Goal: Check status: Check status

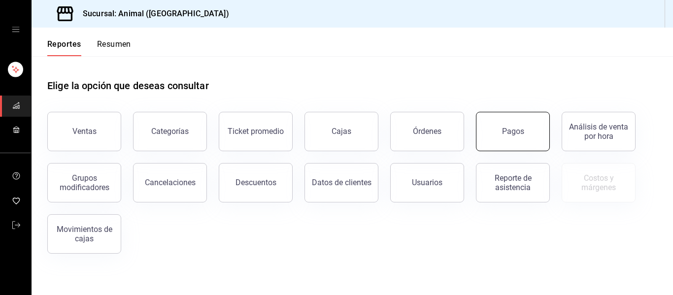
click at [529, 138] on button "Pagos" at bounding box center [513, 131] width 74 height 39
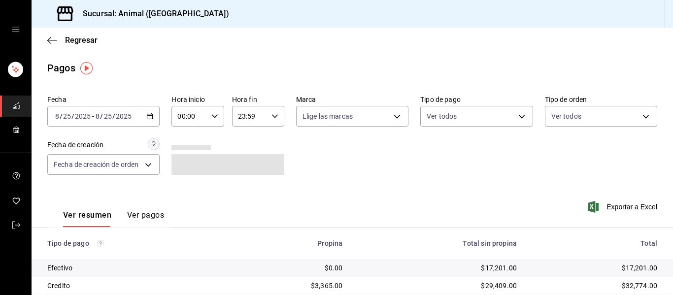
click at [216, 117] on icon "button" at bounding box center [214, 116] width 7 height 7
click at [187, 139] on span "04" at bounding box center [183, 138] width 10 height 8
type input "04:00"
click at [306, 155] on div at bounding box center [336, 147] width 673 height 295
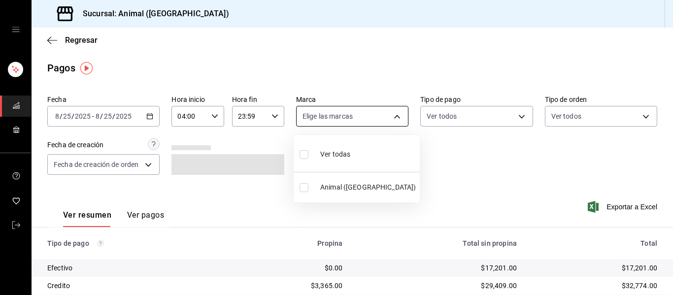
click at [398, 118] on body "Sucursal: Animal ([GEOGRAPHIC_DATA]) Regresar Pagos Fecha [DATE] [DATE] - [DATE…" at bounding box center [336, 147] width 673 height 295
click at [375, 153] on li "Ver todas" at bounding box center [357, 153] width 126 height 29
type input "96838179-8fbb-4073-aae3-1789726318c8"
checkbox input "true"
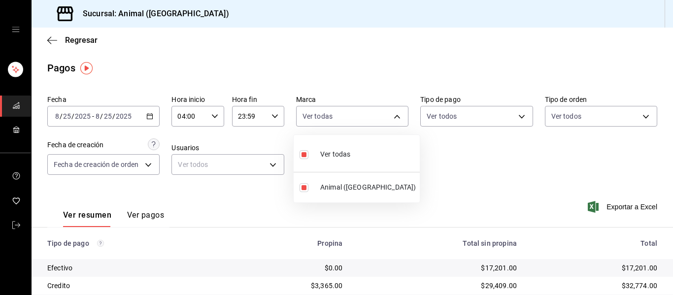
click at [516, 117] on div at bounding box center [336, 147] width 673 height 295
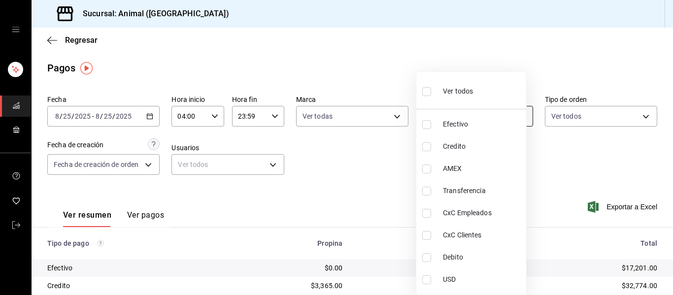
click at [516, 118] on body "Sucursal: Animal ([GEOGRAPHIC_DATA]) Regresar Pagos Fecha [DATE] [DATE] - [DATE…" at bounding box center [336, 147] width 673 height 295
click at [496, 93] on li "Ver todos" at bounding box center [471, 90] width 110 height 29
type input "406eaf07-0ba3-476d-b4b3-558a4329142f,8fae7823-7282-42ef-92d0-8abdc0a1b7d2,68543…"
checkbox input "true"
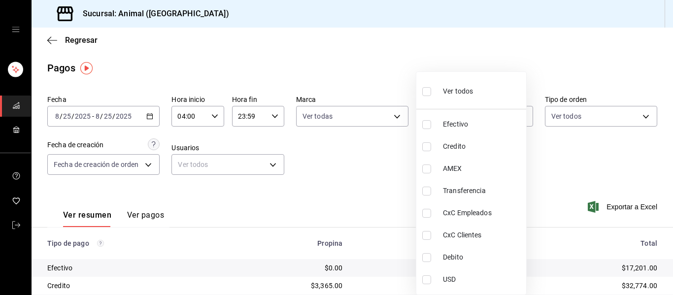
checkbox input "true"
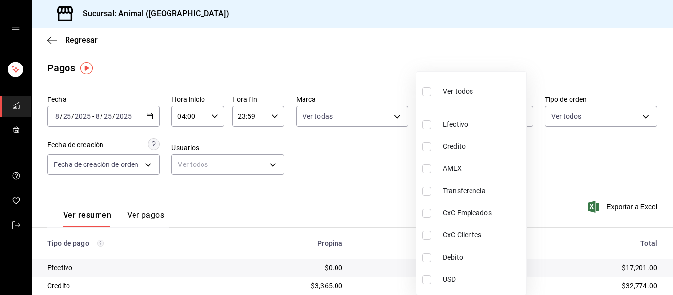
checkbox input "true"
click at [586, 163] on div at bounding box center [336, 147] width 673 height 295
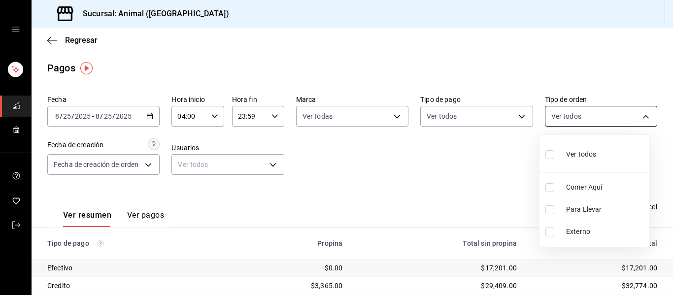
click at [640, 115] on body "Sucursal: Animal ([GEOGRAPHIC_DATA]) Regresar Pagos Fecha [DATE] [DATE] - [DATE…" at bounding box center [336, 147] width 673 height 295
click at [626, 153] on li "Ver todos" at bounding box center [595, 153] width 110 height 29
type input "89cc3392-1a89-49ed-91c4-e66ea58282e1,025cf6ae-25b7-4698-bb98-3d77af74a196,EXTER…"
checkbox input "true"
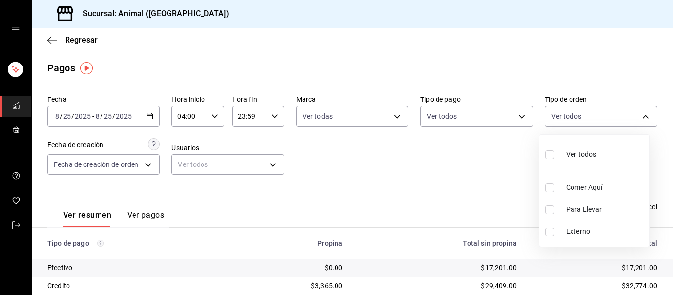
checkbox input "true"
click at [367, 173] on div at bounding box center [336, 147] width 673 height 295
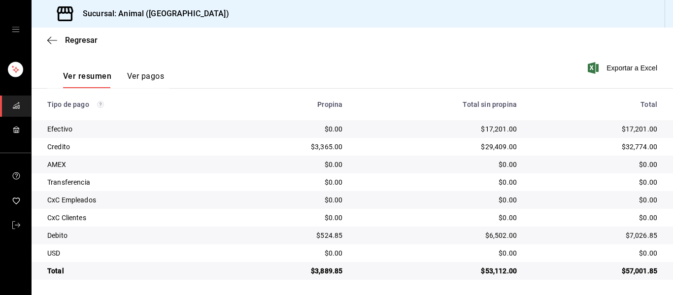
scroll to position [140, 0]
click at [49, 45] on div "Regresar" at bounding box center [353, 40] width 642 height 25
click at [52, 39] on icon "button" at bounding box center [52, 40] width 10 height 9
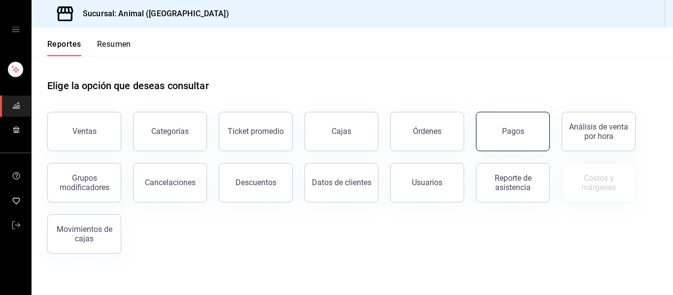
click at [529, 130] on button "Pagos" at bounding box center [513, 131] width 74 height 39
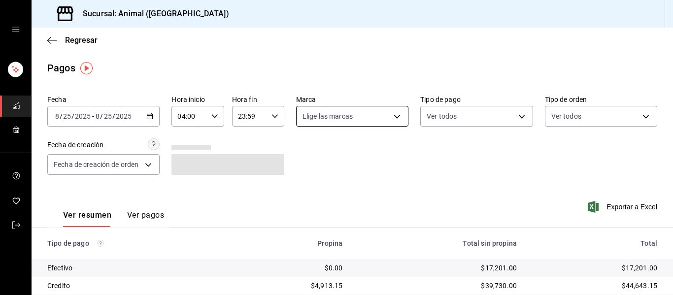
click at [393, 121] on body "Sucursal: Animal ([GEOGRAPHIC_DATA]) Regresar Pagos Fecha [DATE] [DATE] - [DATE…" at bounding box center [336, 147] width 673 height 295
click at [380, 158] on li "Ver todas" at bounding box center [357, 153] width 126 height 29
type input "96838179-8fbb-4073-aae3-1789726318c8"
checkbox input "true"
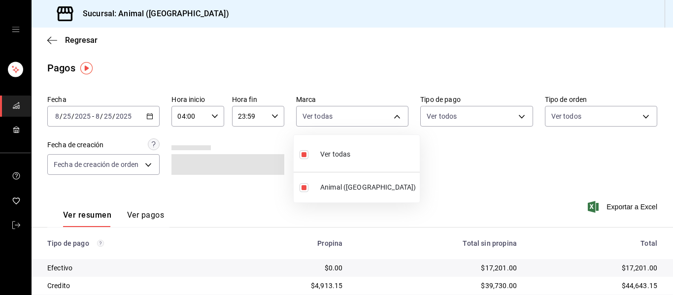
click at [484, 170] on div at bounding box center [336, 147] width 673 height 295
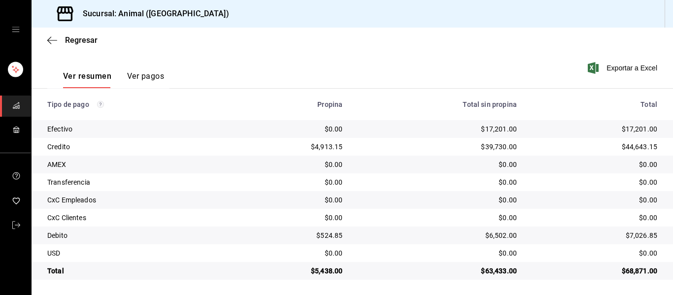
scroll to position [140, 0]
